Goal: Complete application form: Complete application form

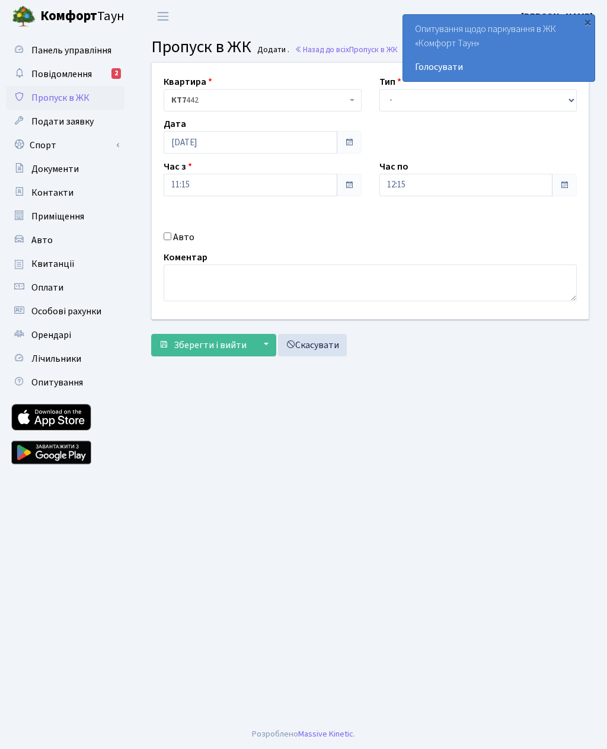
click at [590, 21] on div "×" at bounding box center [588, 22] width 12 height 12
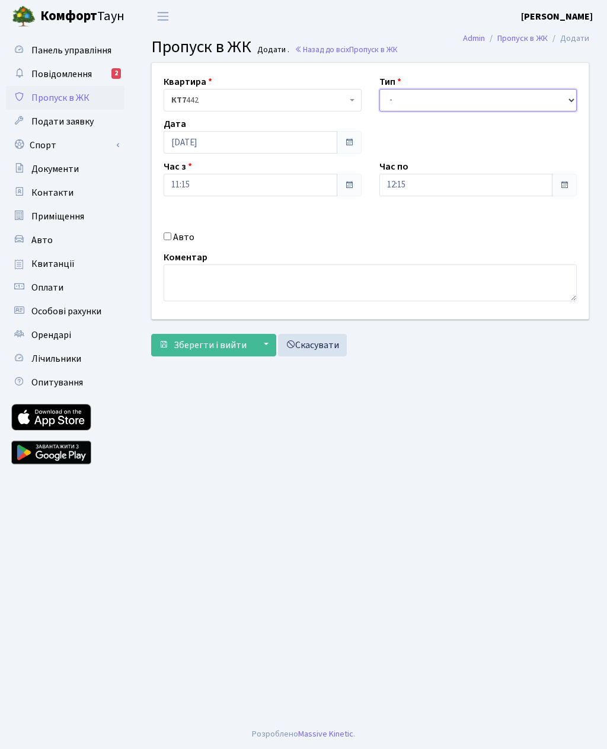
click at [496, 101] on select "- Доставка Таксі Гості Сервіс" at bounding box center [478, 100] width 198 height 23
select select "3"
click at [483, 187] on input "12:15" at bounding box center [466, 185] width 174 height 23
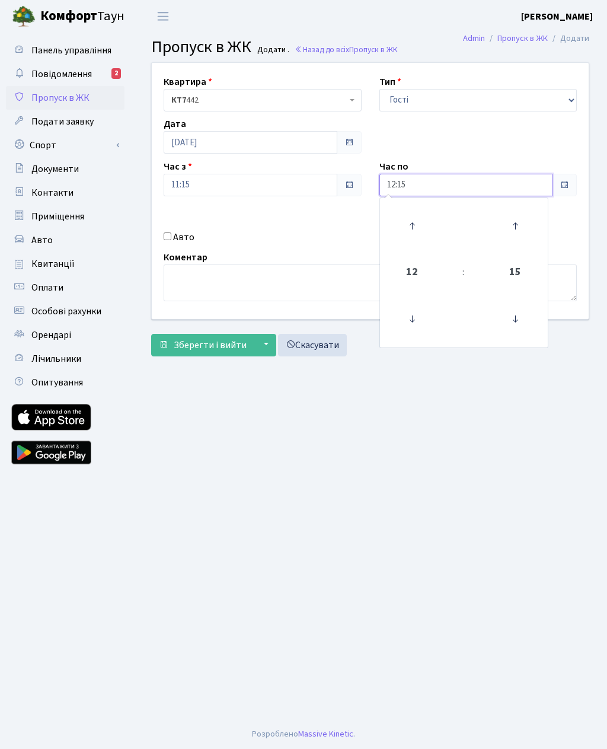
click at [419, 218] on icon at bounding box center [412, 226] width 32 height 32
click at [419, 229] on icon at bounding box center [412, 226] width 32 height 32
click at [417, 228] on icon at bounding box center [412, 226] width 32 height 32
click at [422, 225] on icon at bounding box center [412, 226] width 32 height 32
click at [419, 222] on icon at bounding box center [412, 226] width 32 height 32
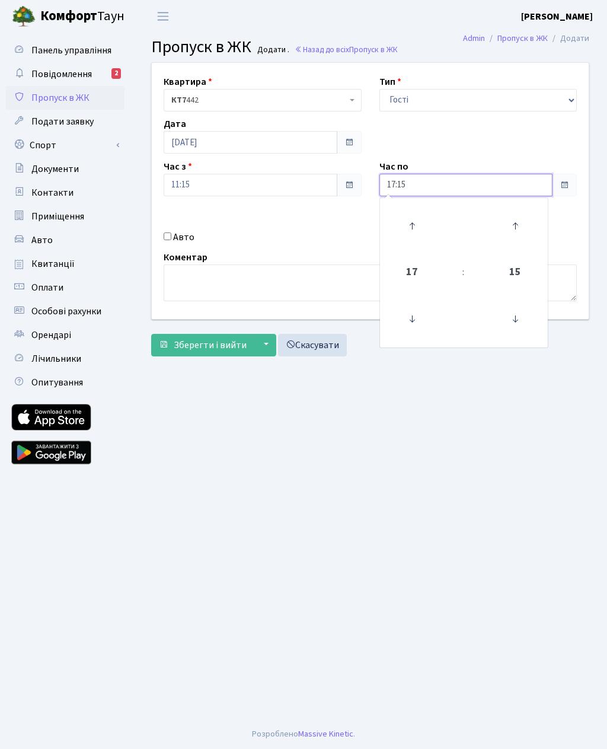
click at [423, 216] on icon at bounding box center [412, 226] width 32 height 32
click at [420, 223] on icon at bounding box center [412, 226] width 32 height 32
click at [416, 225] on icon at bounding box center [412, 226] width 32 height 32
click at [419, 224] on icon at bounding box center [412, 226] width 32 height 32
type input "21:15"
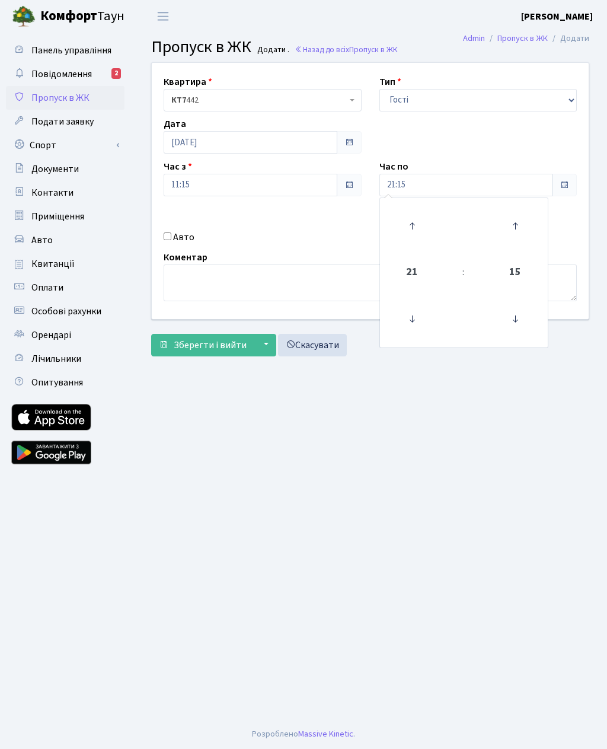
click at [171, 238] on input "Авто" at bounding box center [168, 236] width 8 height 8
checkbox input "true"
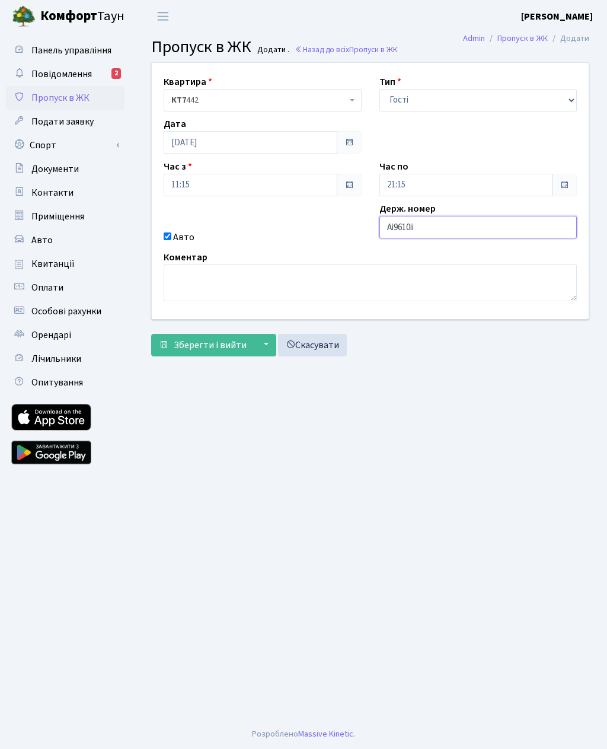
type input "Аі9610іі"
click at [324, 425] on main "Admin Пропуск в ЖК Додати Пропуск в ЖК Додати . Назад до всіх Пропуск в ЖК Квар…" at bounding box center [370, 376] width 474 height 686
click at [237, 346] on span "Зберегти і вийти" at bounding box center [210, 344] width 73 height 13
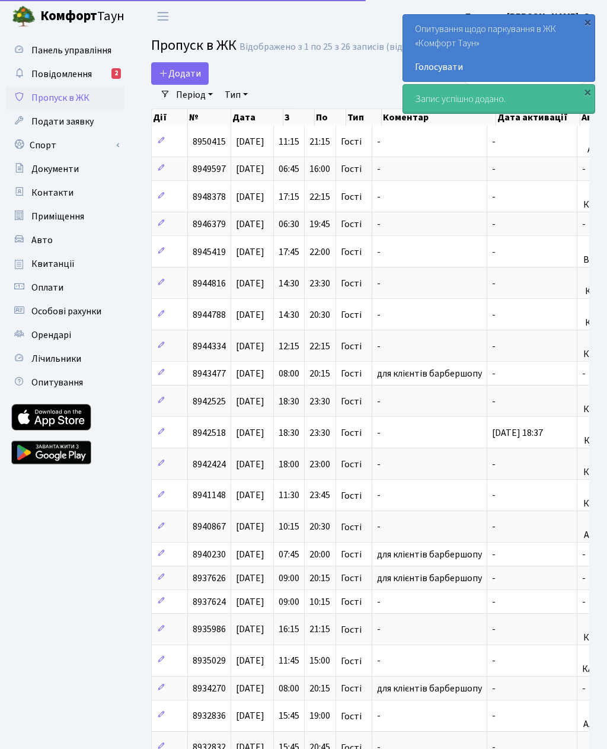
select select "25"
